Goal: Task Accomplishment & Management: Manage account settings

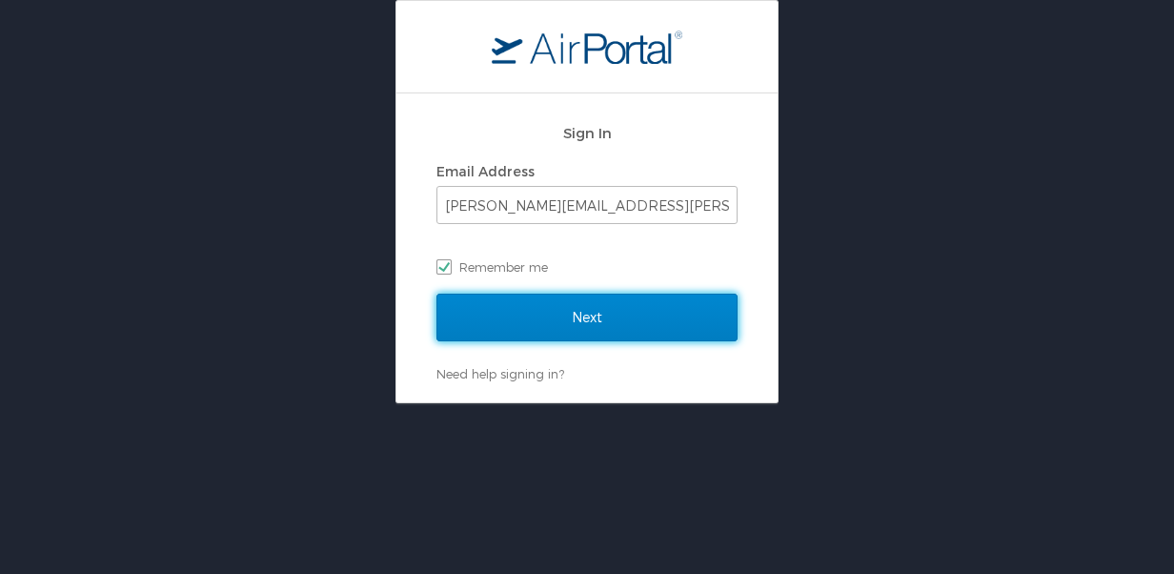
click at [680, 317] on input "Next" at bounding box center [586, 317] width 301 height 48
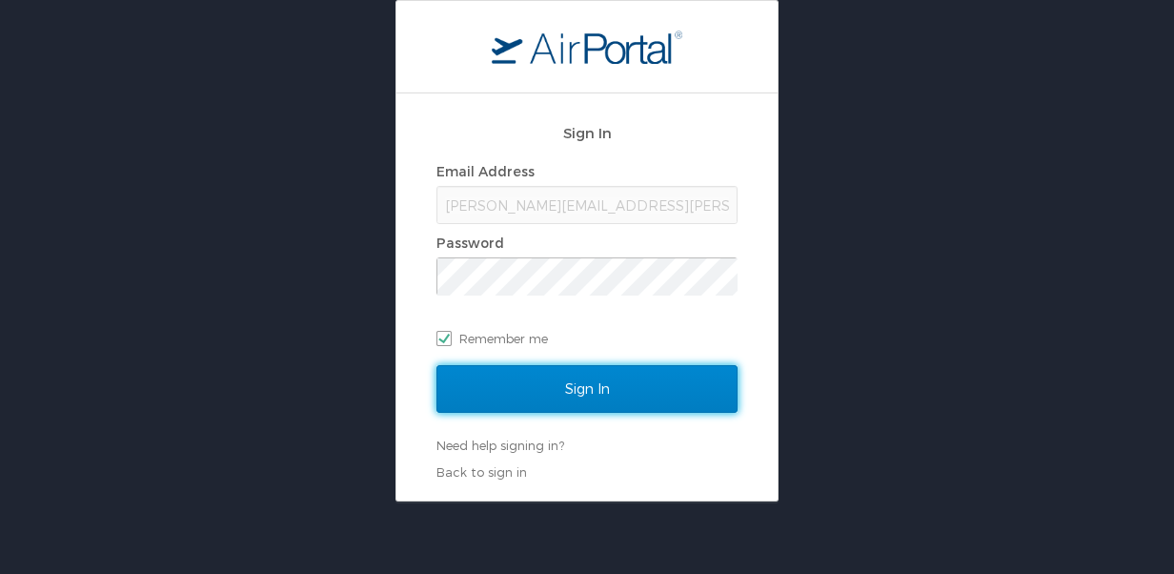
click at [667, 400] on input "Sign In" at bounding box center [586, 389] width 301 height 48
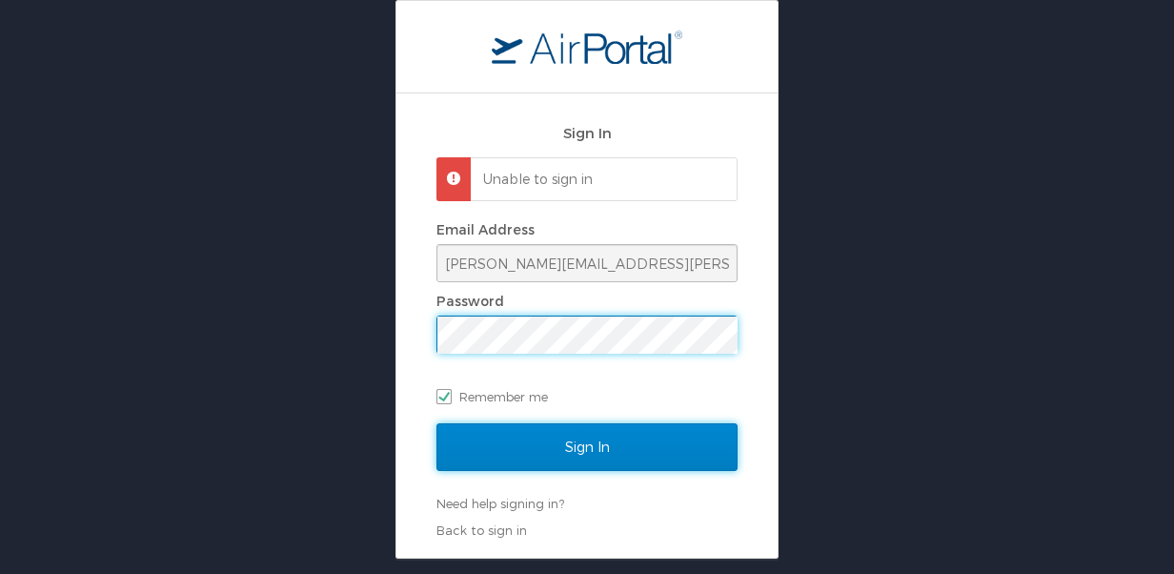
click at [636, 449] on input "Sign In" at bounding box center [586, 447] width 301 height 48
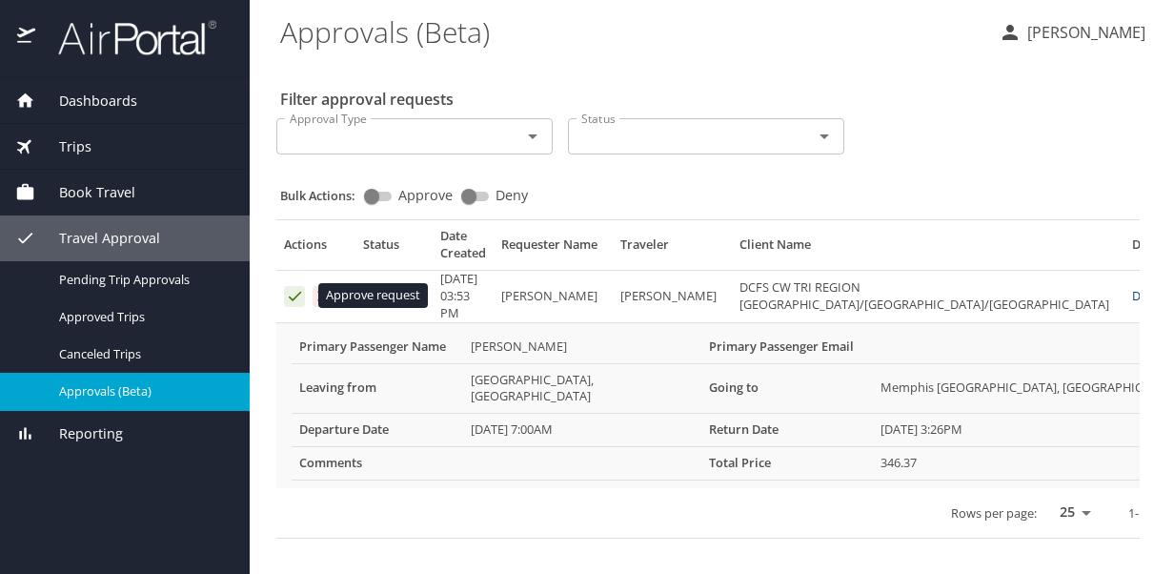
click at [292, 290] on icon "Approval table" at bounding box center [295, 296] width 18 height 18
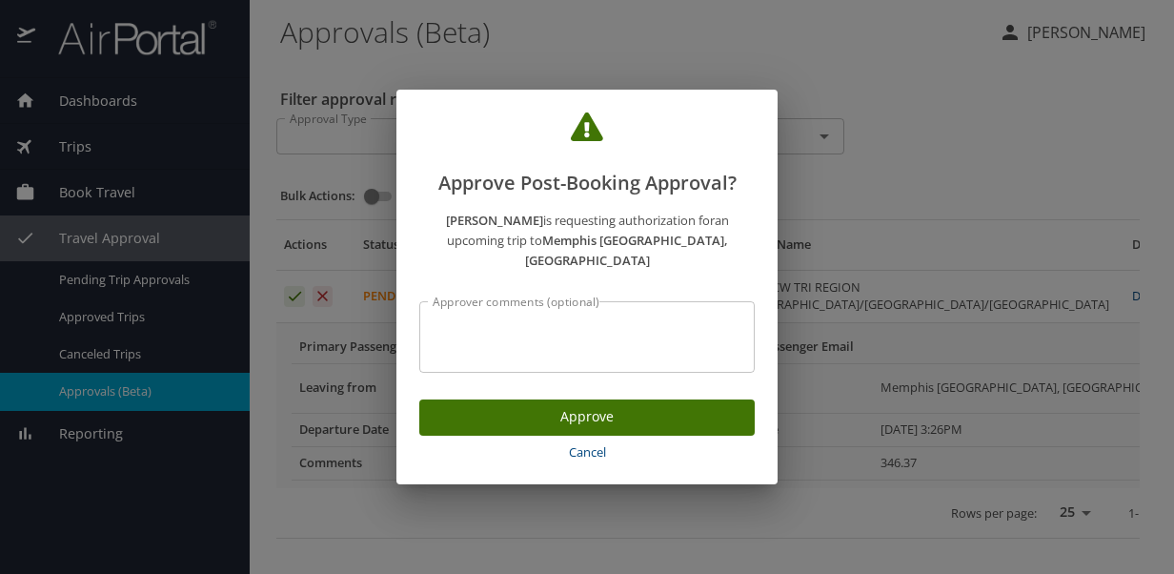
click at [553, 405] on span "Approve" at bounding box center [586, 417] width 305 height 24
